Goal: Use online tool/utility: Utilize a website feature to perform a specific function

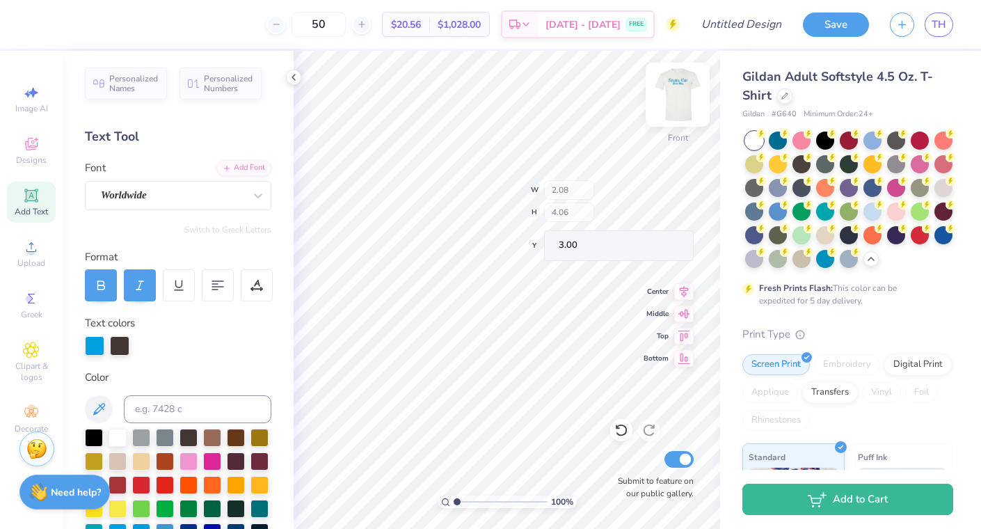
type input "3.00"
type input "4.29"
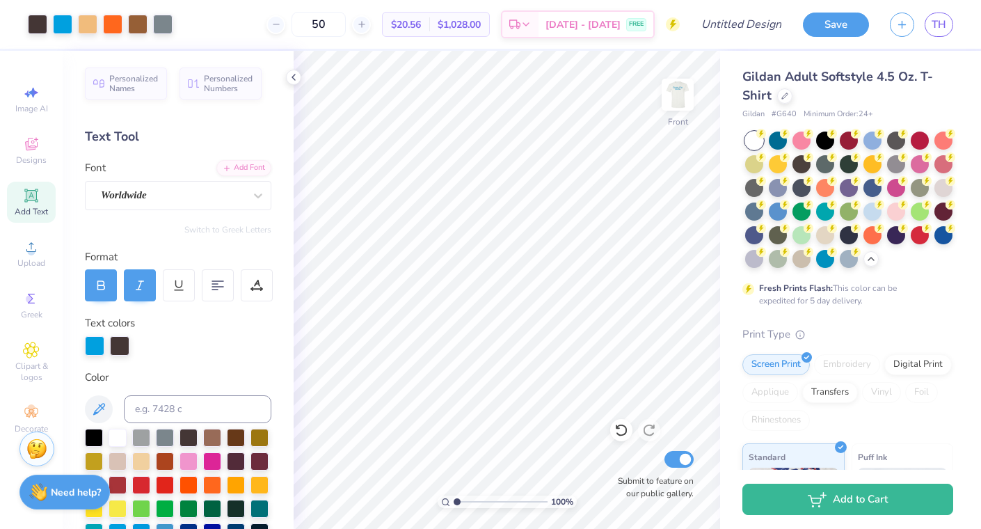
click at [36, 195] on icon at bounding box center [30, 194] width 13 height 13
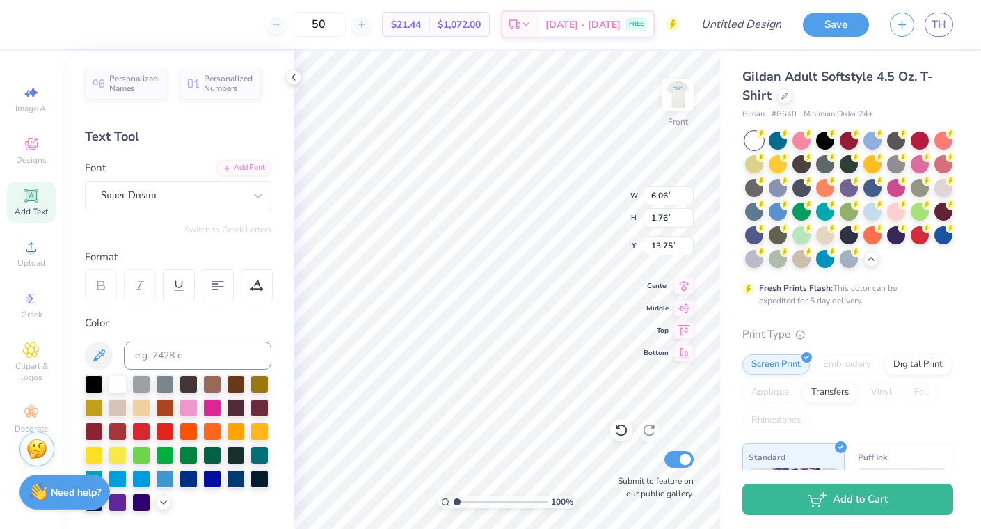
scroll to position [0, 1]
type textarea "TEXT"
click at [671, 94] on img at bounding box center [678, 95] width 28 height 28
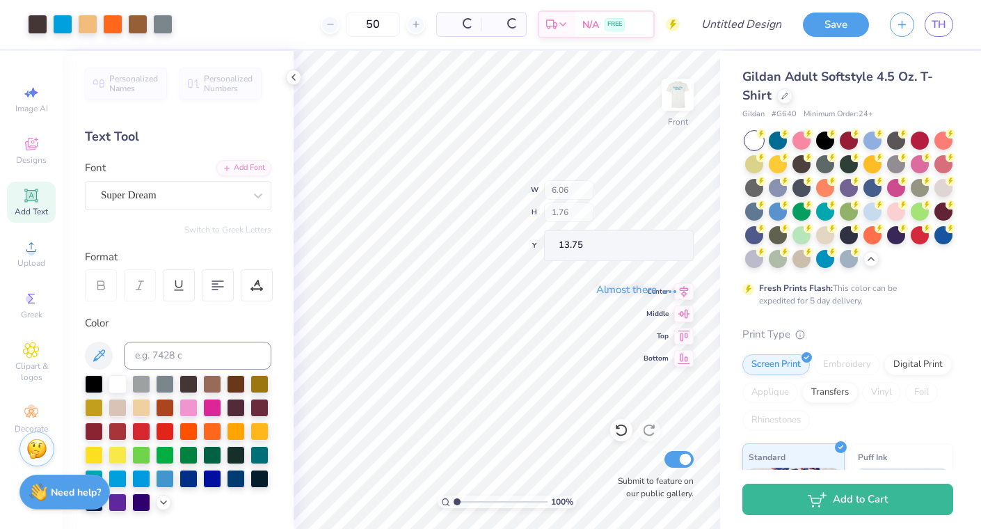
click at [541, 386] on div "Almost there" at bounding box center [637, 290] width 687 height 478
click at [528, 398] on div "Almost there" at bounding box center [637, 290] width 687 height 478
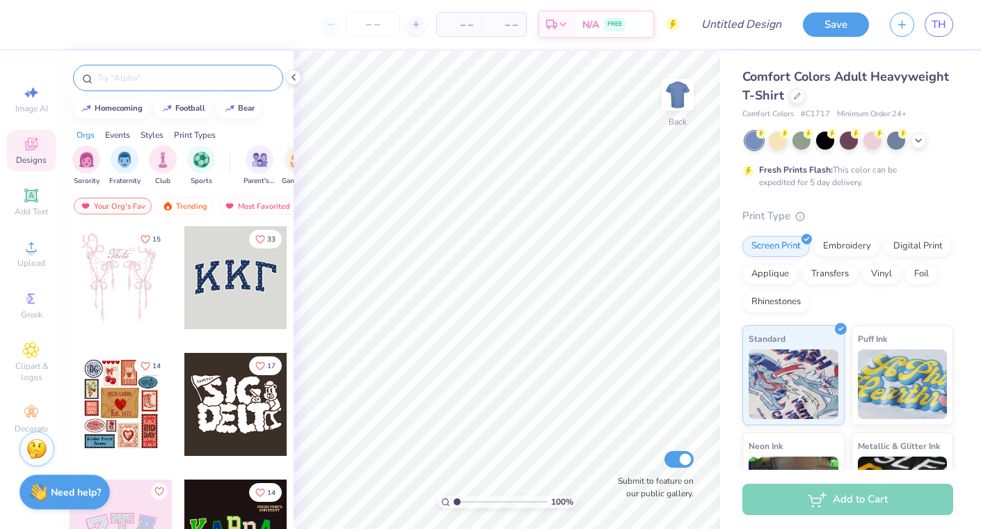
click at [173, 84] on input "text" at bounding box center [185, 78] width 178 height 14
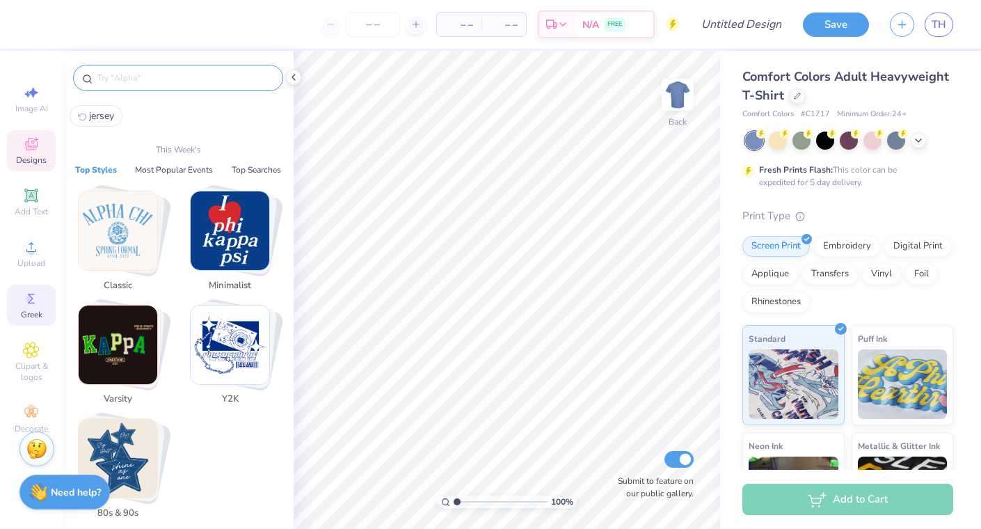
click at [26, 297] on icon at bounding box center [31, 298] width 17 height 17
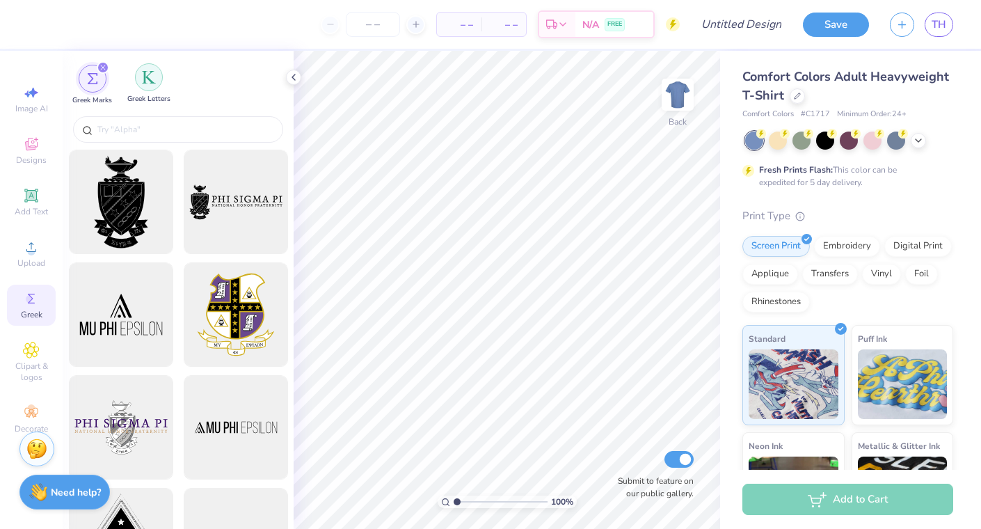
click at [149, 73] on img "filter for Greek Letters" at bounding box center [149, 77] width 14 height 14
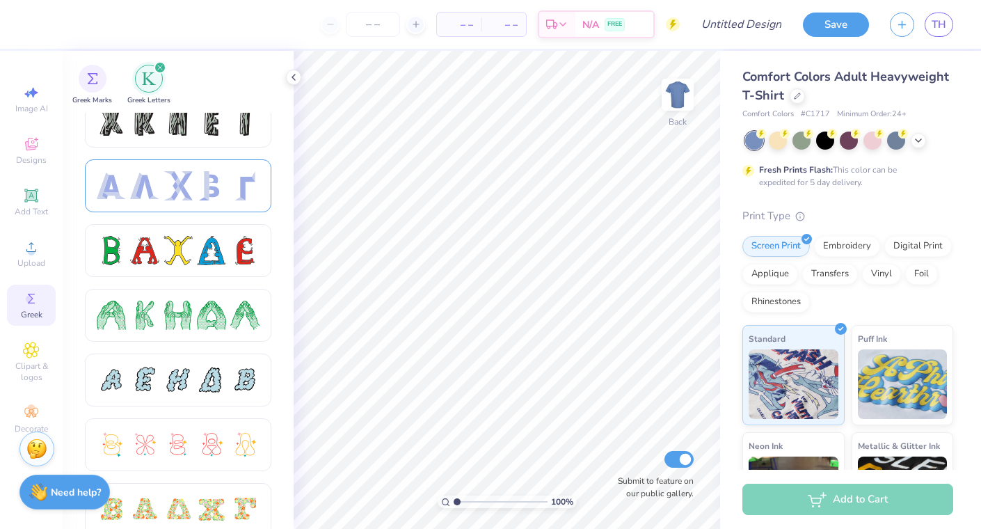
scroll to position [86, 0]
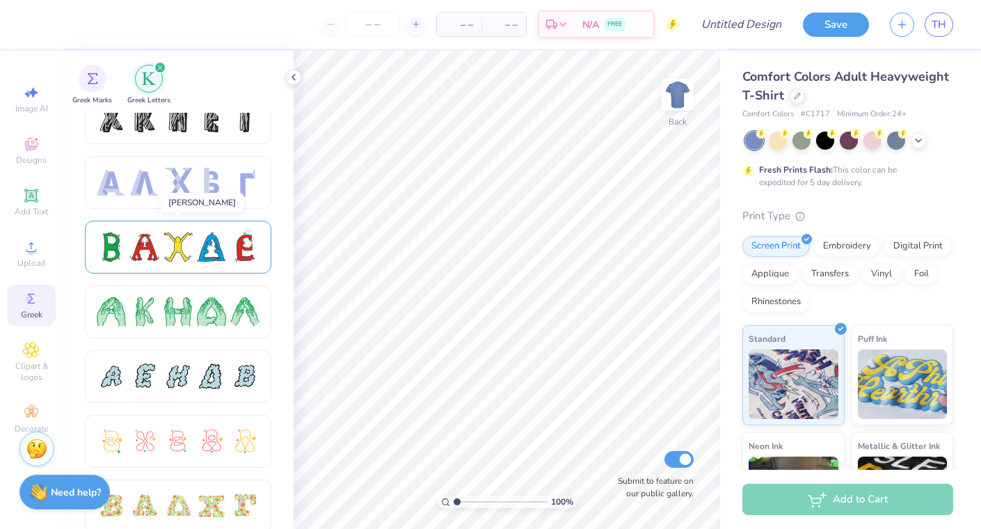
click at [182, 252] on div at bounding box center [177, 246] width 29 height 29
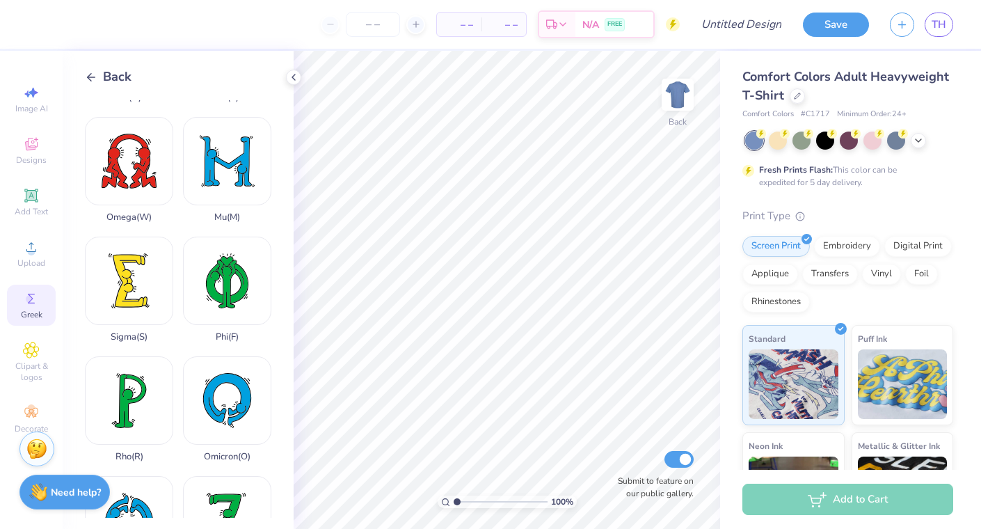
scroll to position [821, 0]
click at [129, 268] on div "Sigma ( S )" at bounding box center [129, 289] width 88 height 106
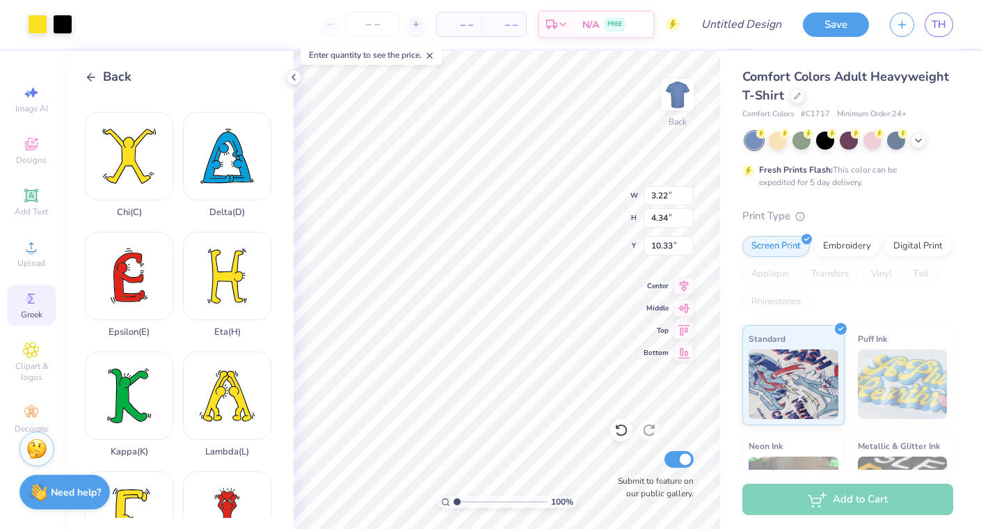
scroll to position [0, 0]
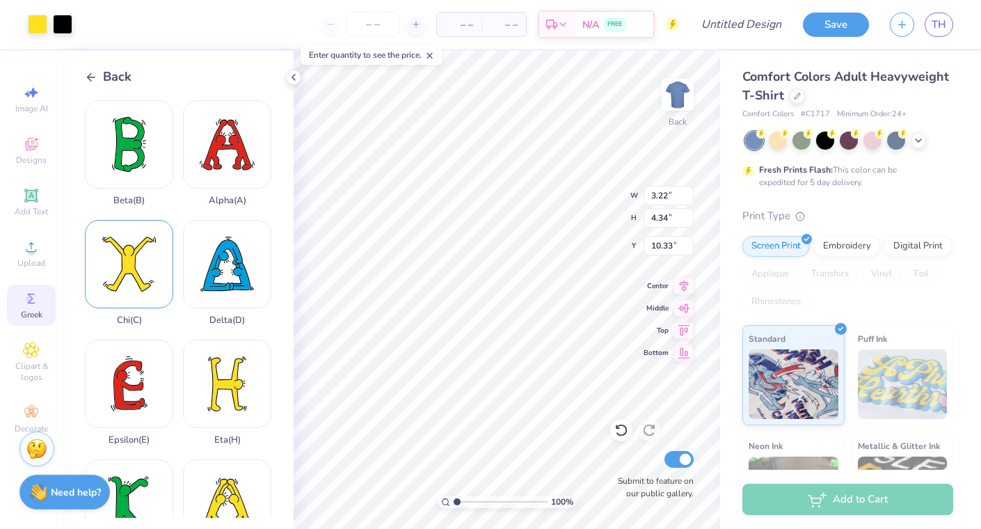
click at [147, 252] on div "Chi ( C )" at bounding box center [129, 273] width 88 height 106
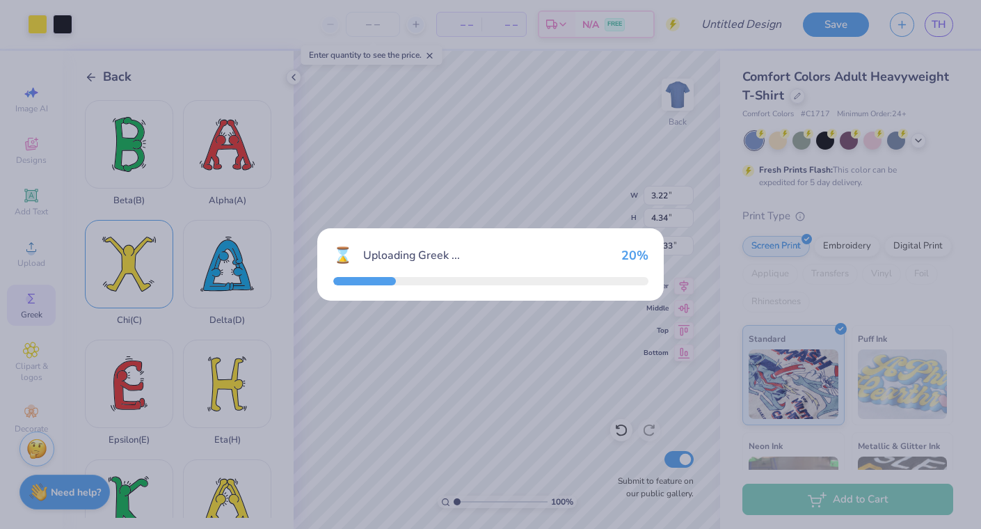
type input "4.30"
type input "4.42"
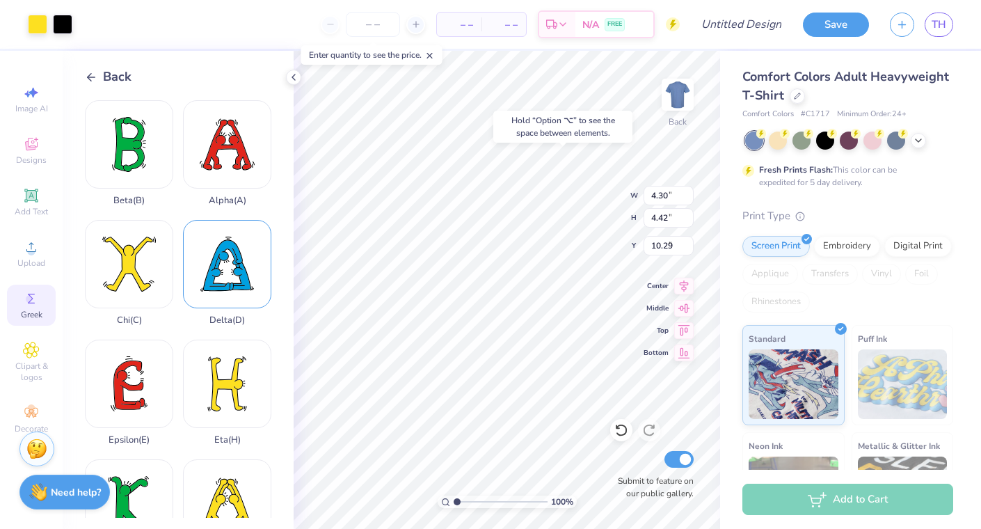
type input "3.00"
type input "3.22"
type input "4.34"
type input "3.00"
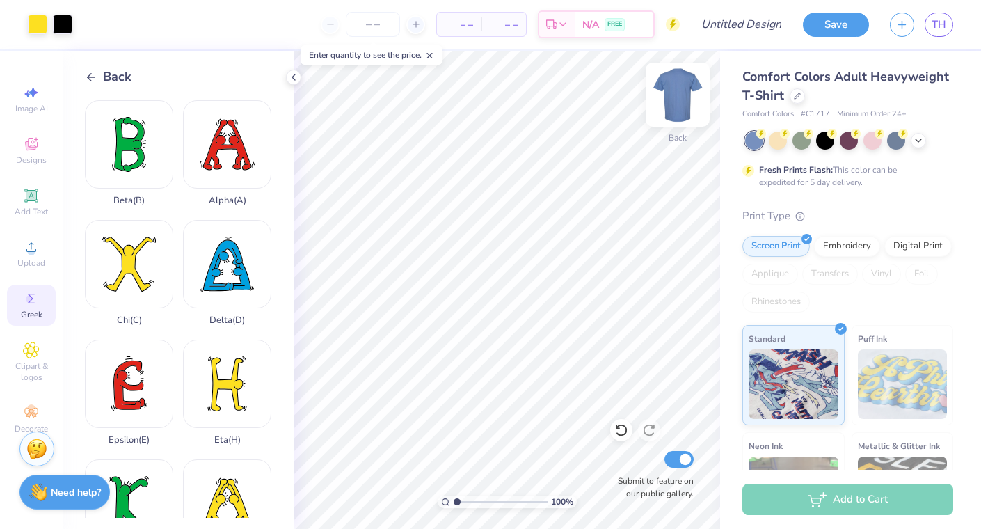
click at [684, 93] on img at bounding box center [678, 95] width 56 height 56
click at [31, 140] on icon at bounding box center [31, 144] width 17 height 17
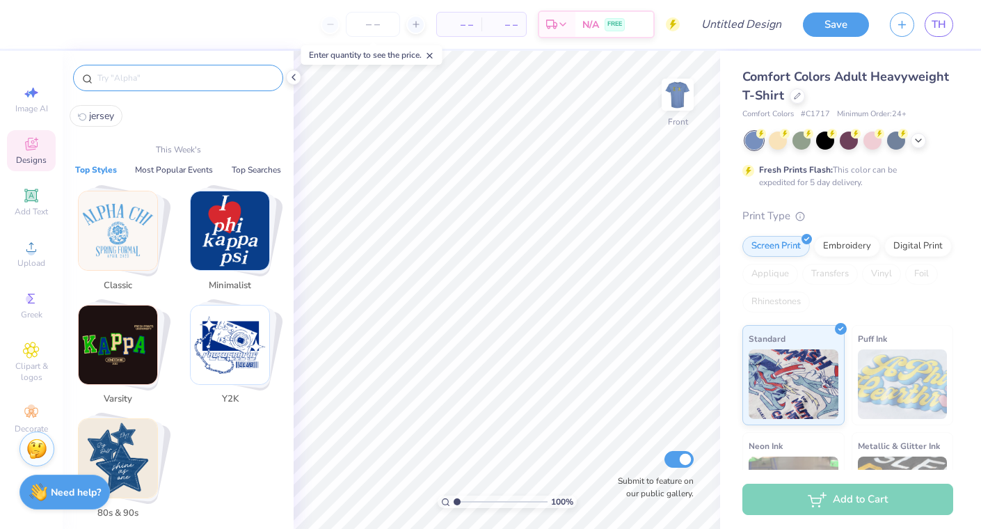
click at [181, 77] on input "text" at bounding box center [185, 78] width 178 height 14
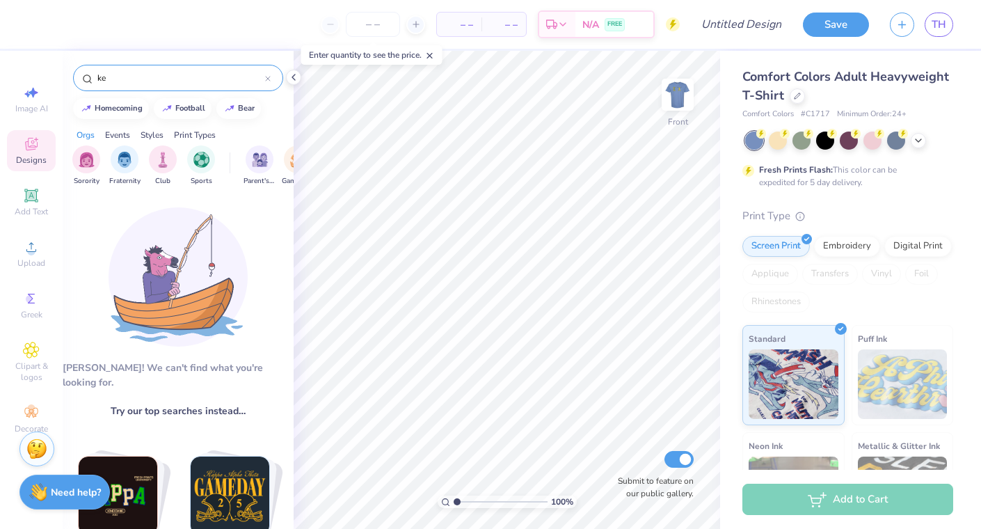
type input "k"
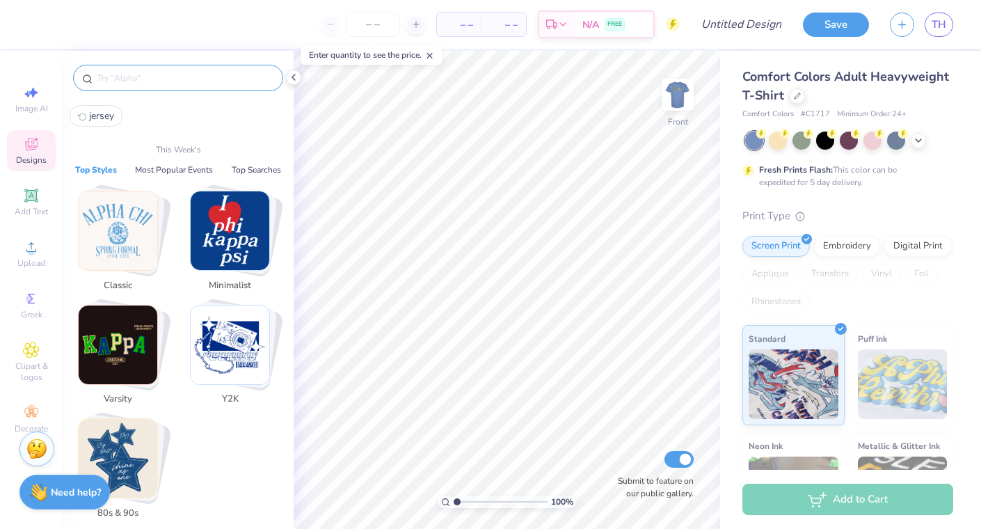
click at [140, 458] on img "Stack Card Button 80s & 90s" at bounding box center [118, 458] width 79 height 79
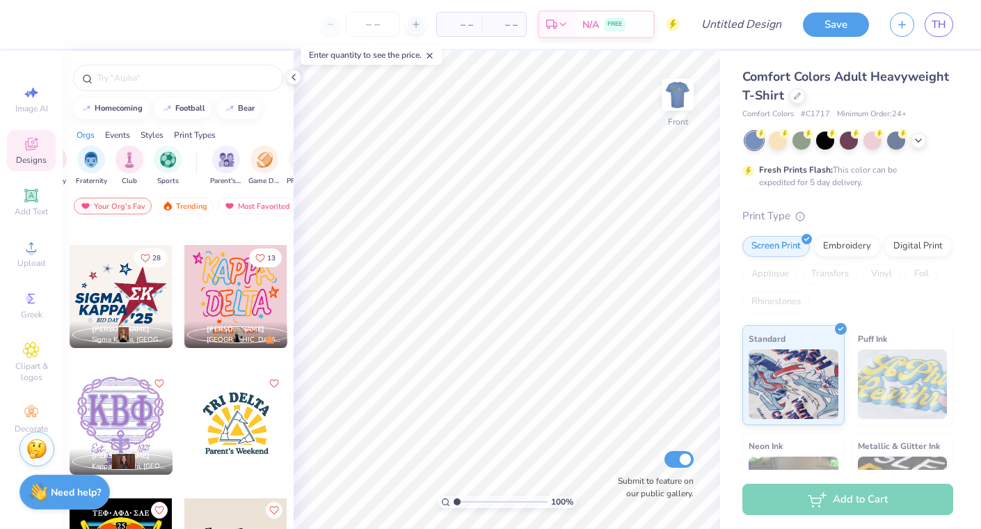
scroll to position [0, 39]
click at [221, 159] on img "filter for Parent's Weekend" at bounding box center [221, 158] width 16 height 16
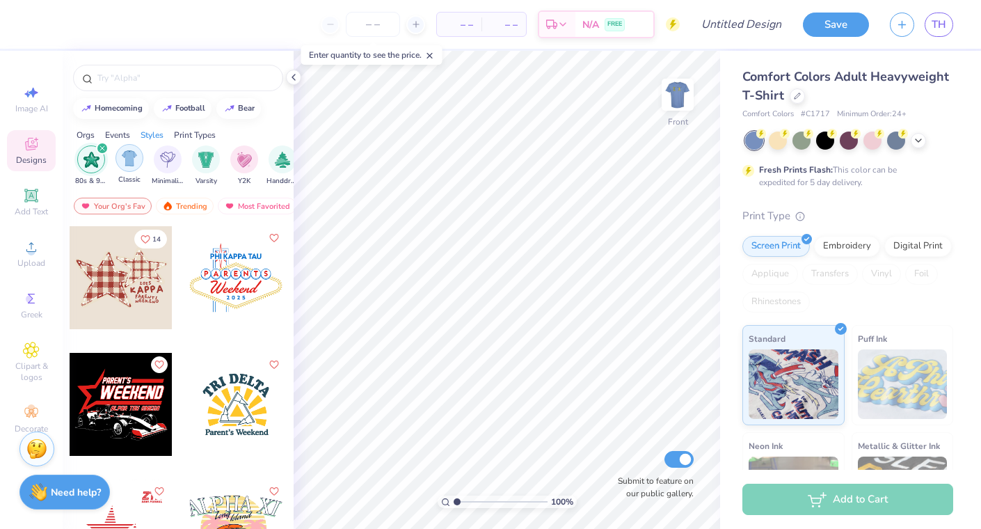
scroll to position [0, 733]
click at [92, 150] on icon "filter for 80s & 90s" at bounding box center [93, 148] width 6 height 6
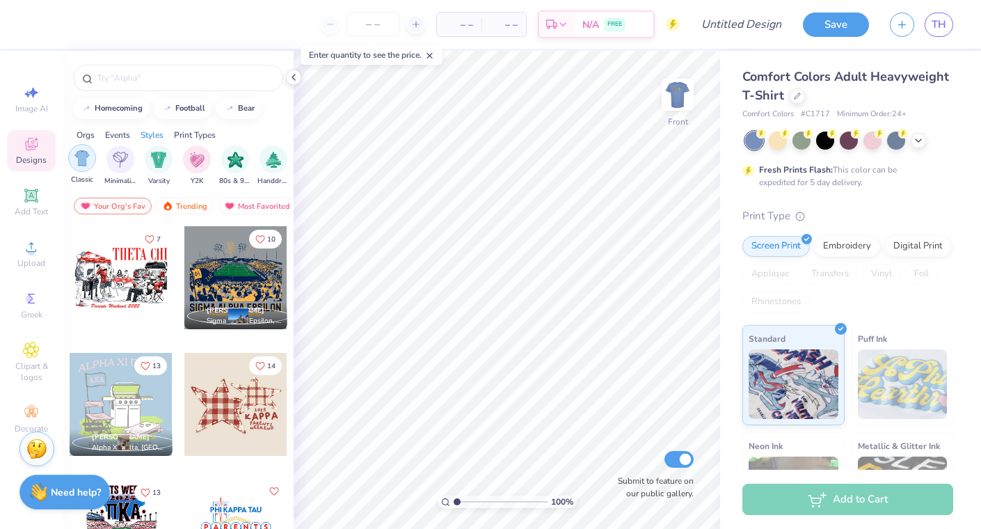
click at [86, 158] on img "filter for Classic" at bounding box center [82, 158] width 16 height 16
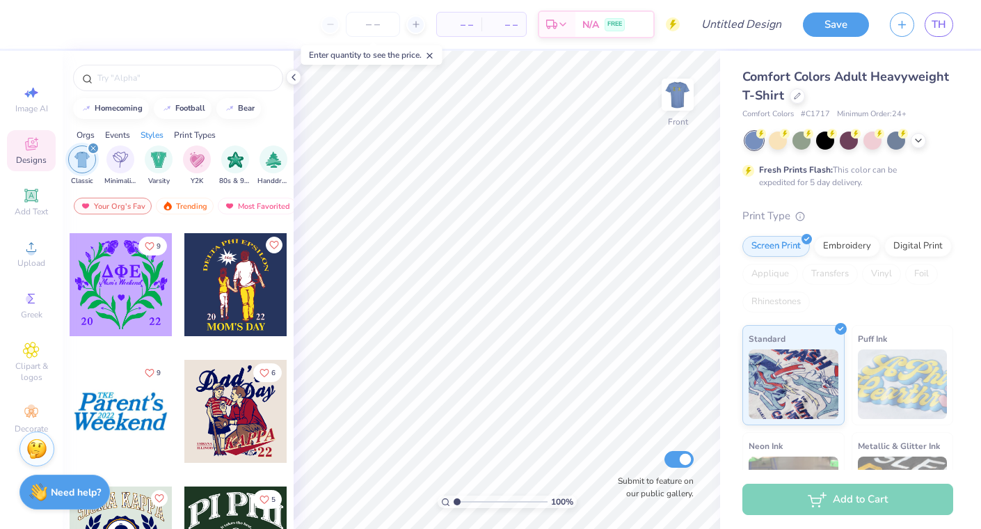
scroll to position [6860, 0]
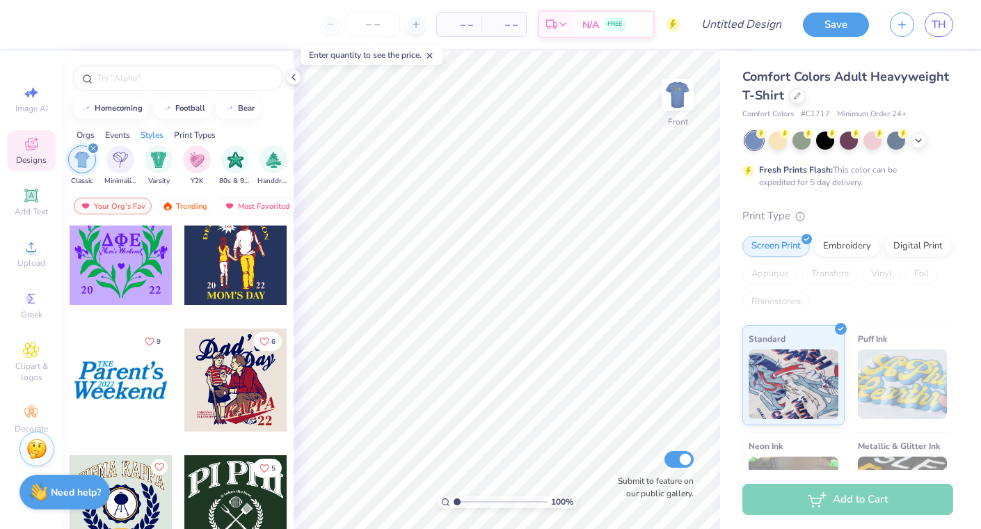
click at [91, 149] on icon "filter for Classic" at bounding box center [93, 148] width 6 height 6
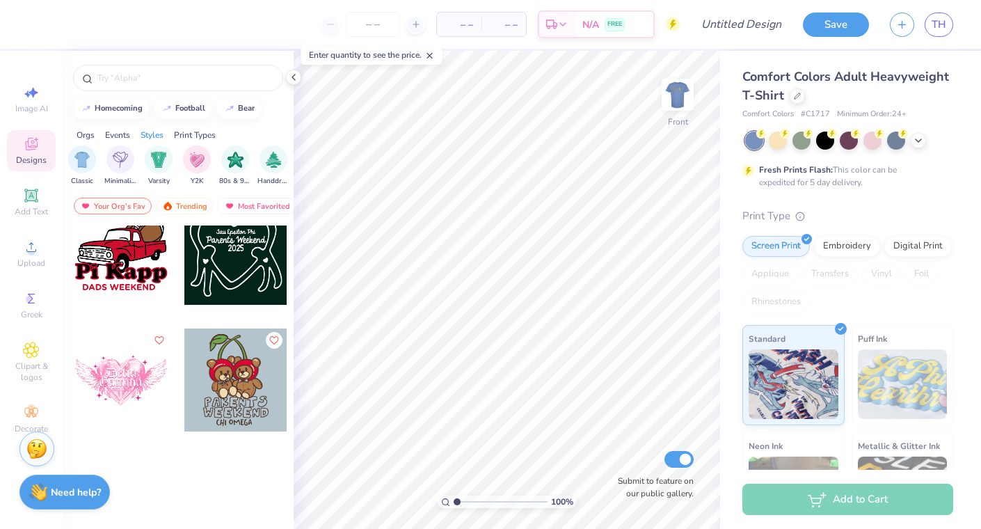
scroll to position [1670, 0]
click at [117, 161] on img "filter for Minimalist" at bounding box center [120, 158] width 15 height 16
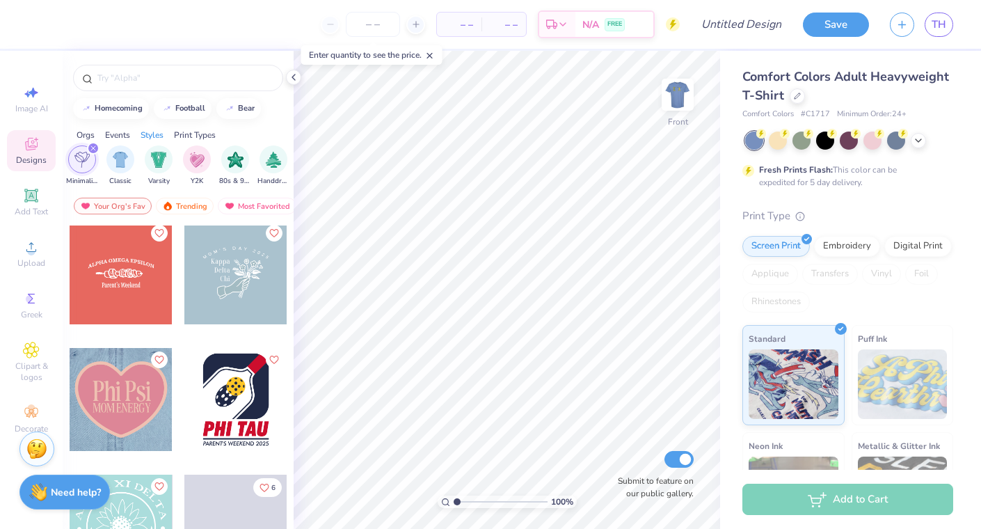
scroll to position [2050, 0]
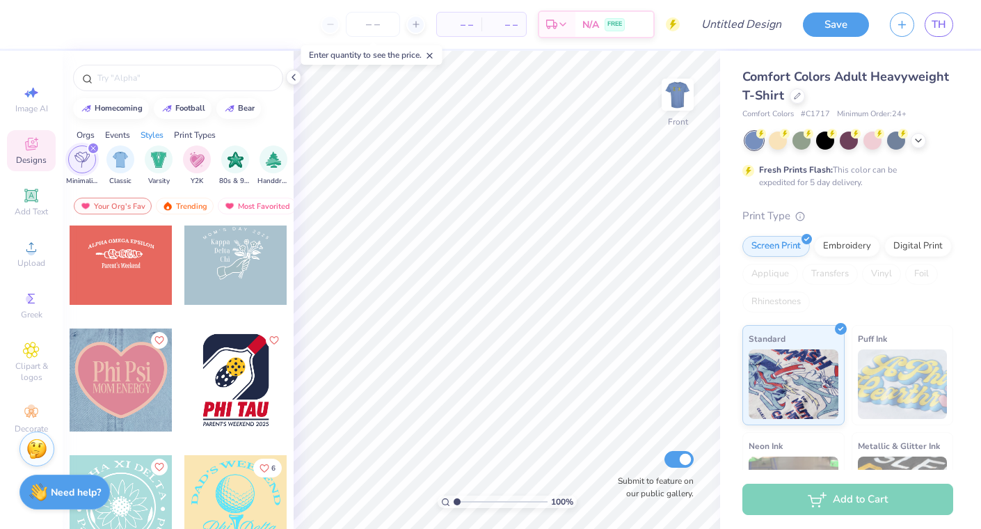
click at [93, 144] on div "filter for Minimalist" at bounding box center [93, 148] width 13 height 13
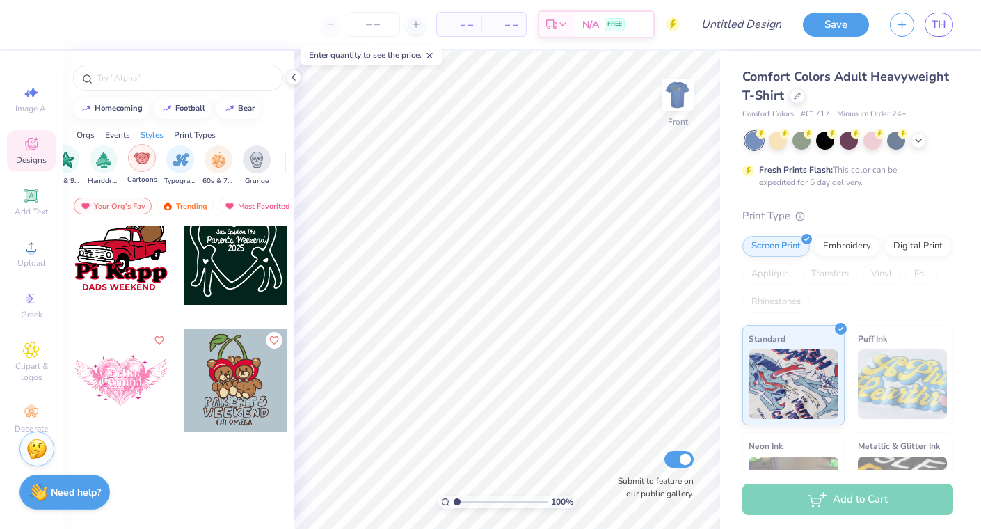
scroll to position [0, 905]
click at [145, 154] on img "filter for Cartoons" at bounding box center [140, 158] width 16 height 16
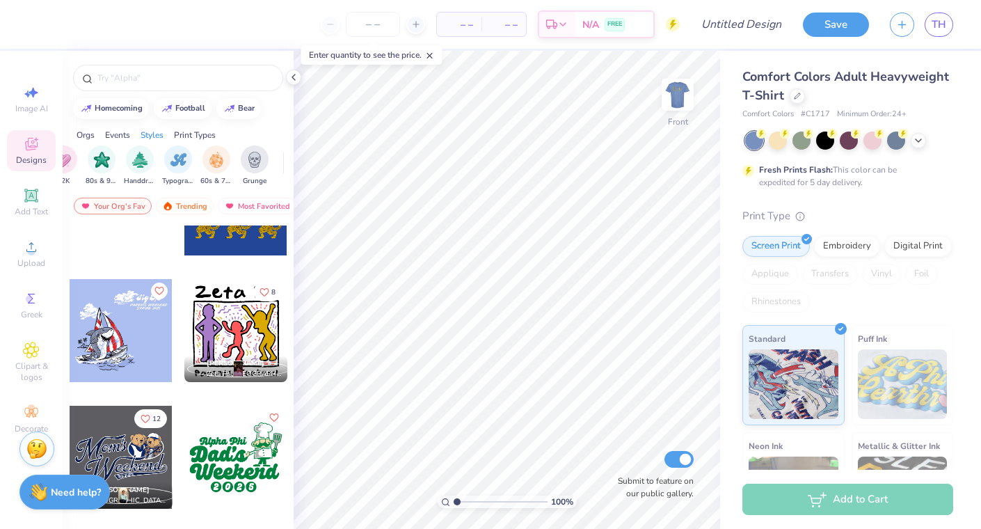
scroll to position [713, 0]
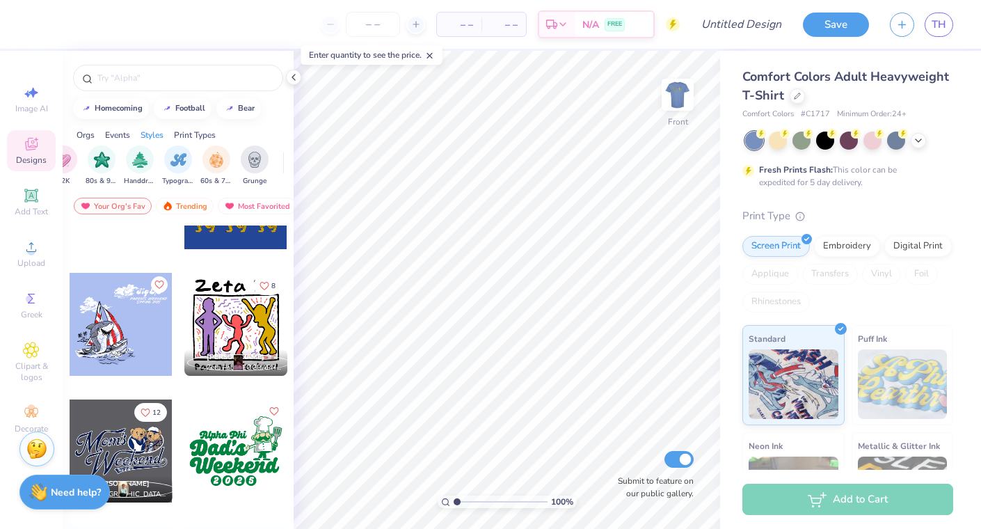
click at [229, 306] on div at bounding box center [235, 324] width 103 height 103
type input "4.31"
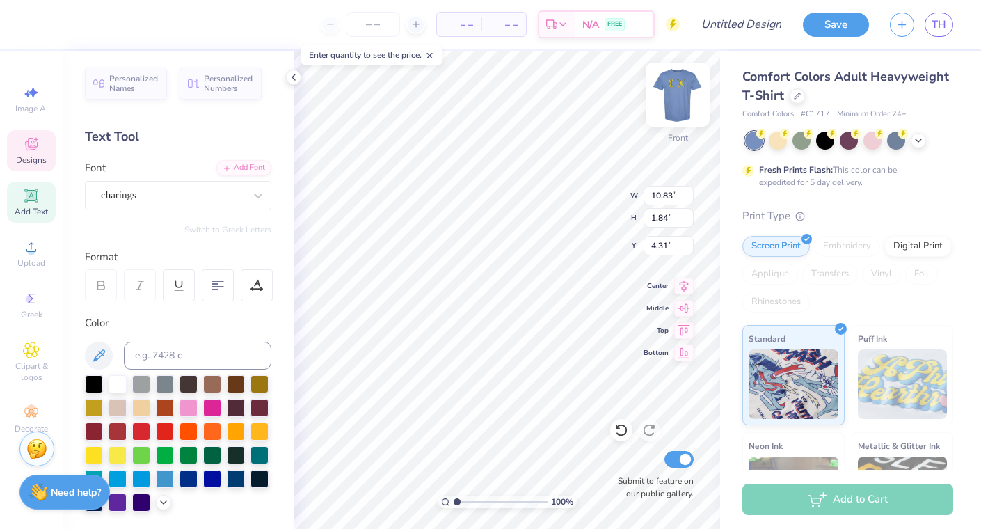
scroll to position [0, 0]
type textarea "Z"
type textarea "SIGMA CHI"
type textarea "Parents Weekend 25"
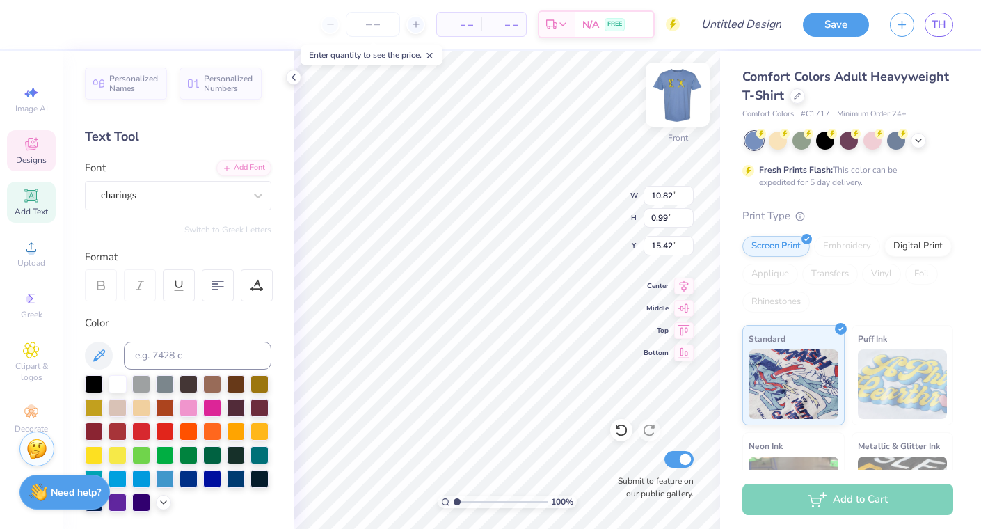
scroll to position [0, 5]
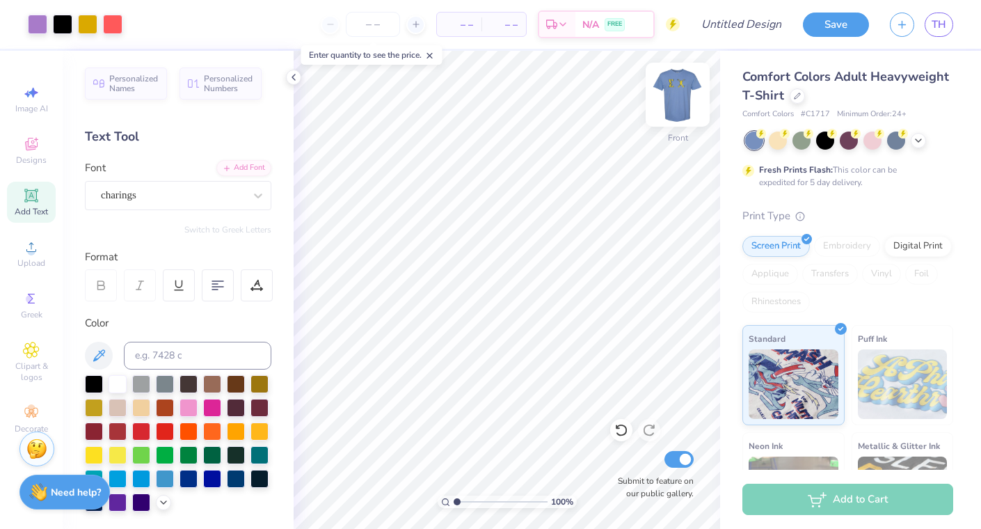
click at [673, 89] on img at bounding box center [678, 95] width 56 height 56
click at [677, 94] on img at bounding box center [678, 95] width 56 height 56
